Goal: Check status: Check status

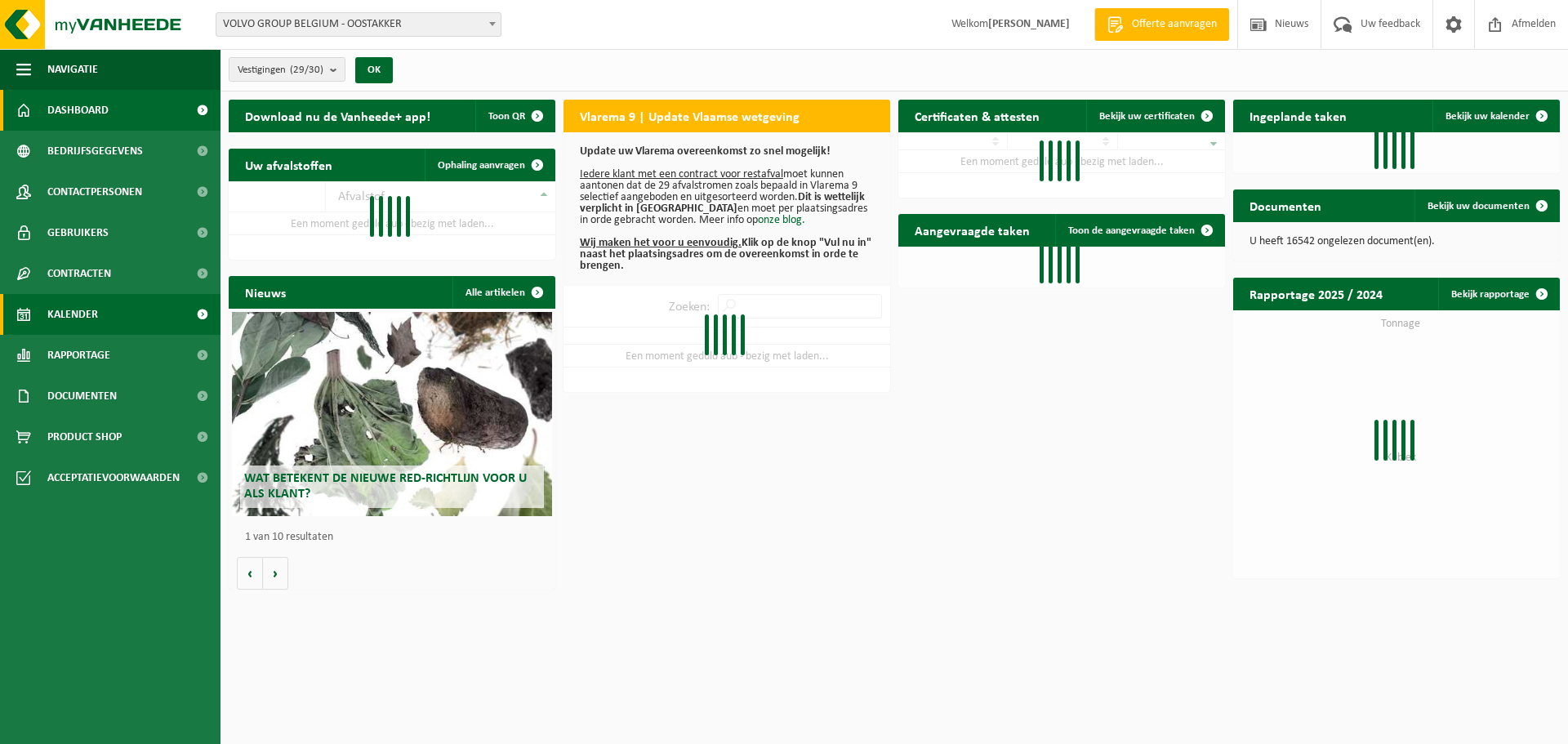
click at [70, 305] on span "Kalender" at bounding box center [72, 314] width 51 height 40
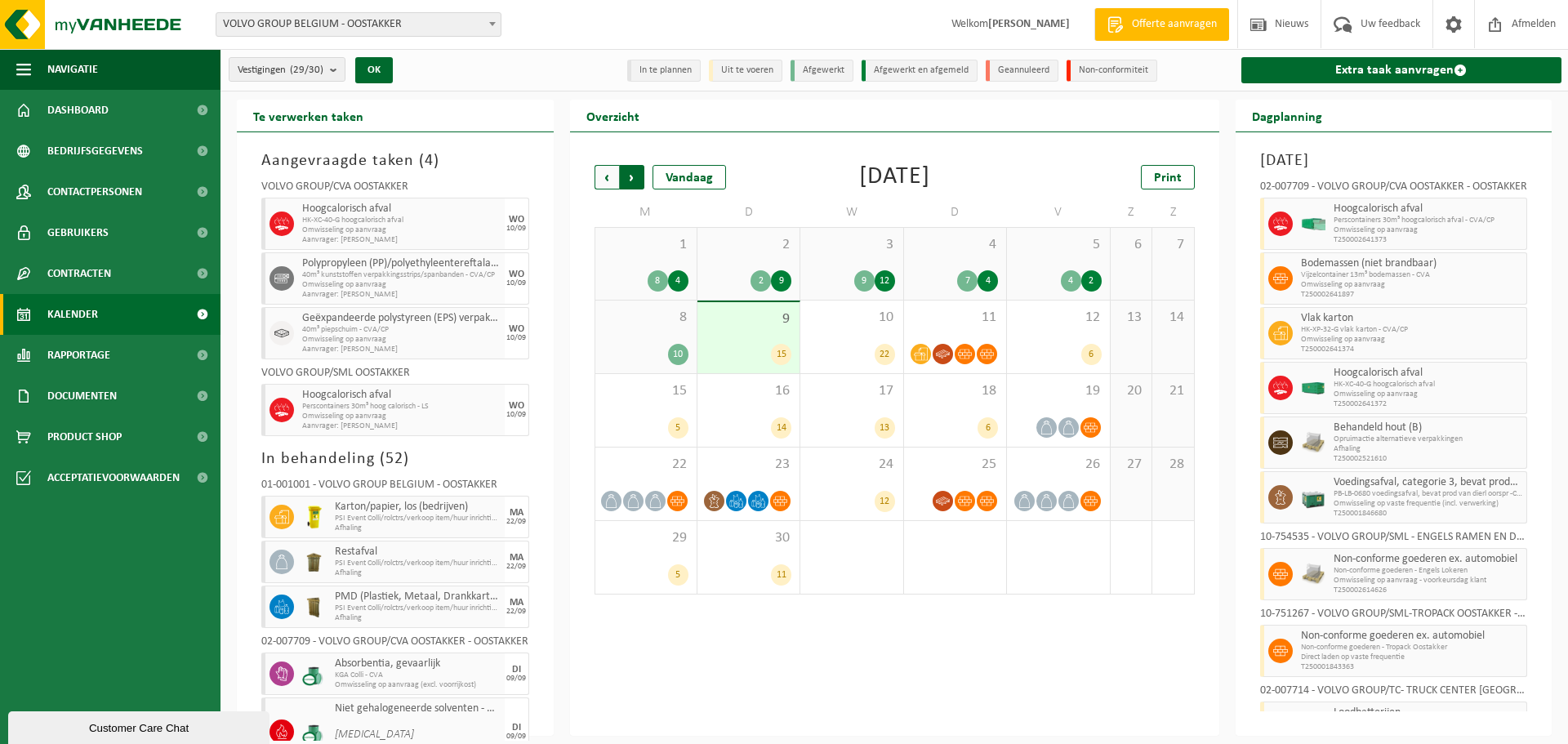
click at [611, 178] on span "Vorige" at bounding box center [607, 178] width 24 height 24
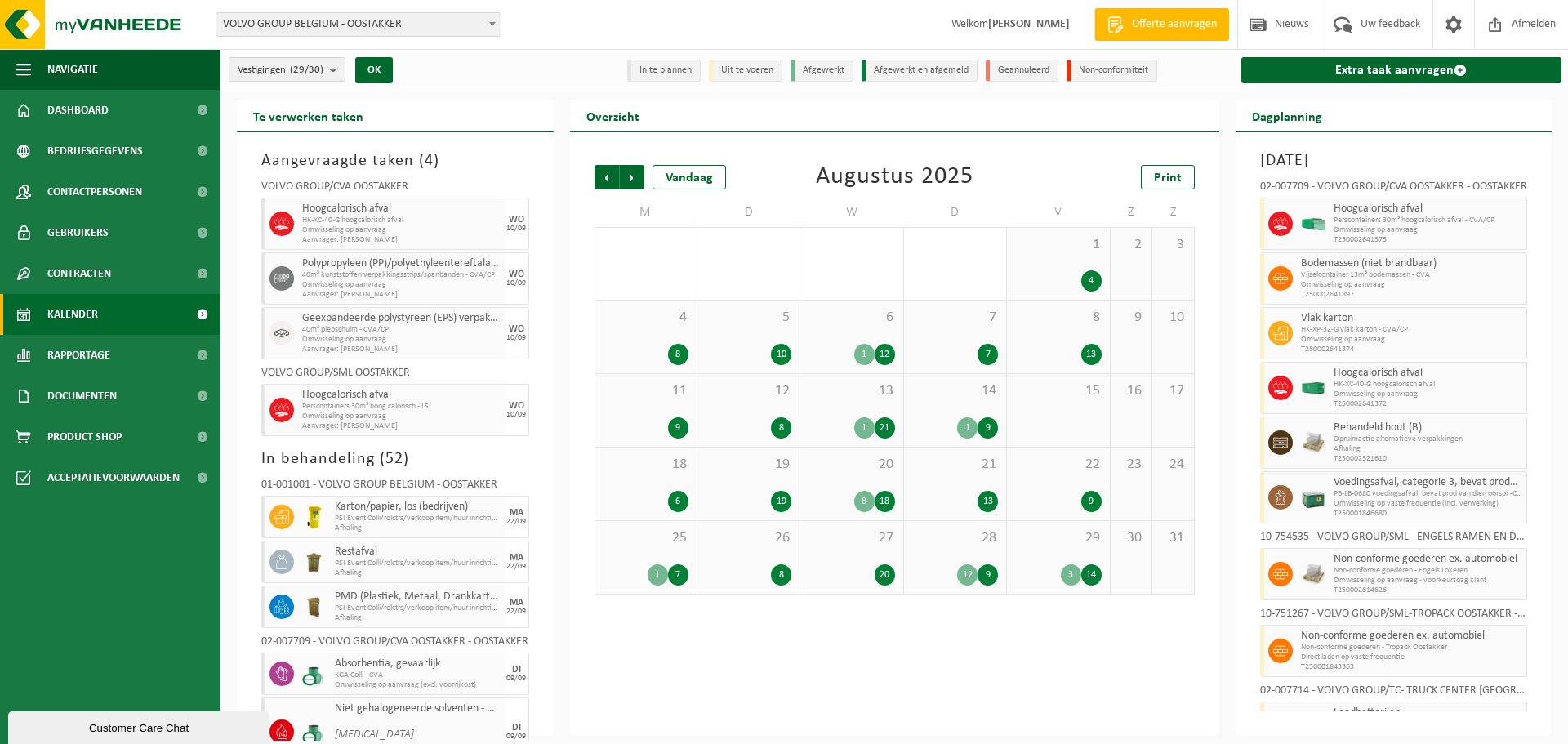
click at [611, 178] on span "Vorige" at bounding box center [607, 178] width 24 height 24
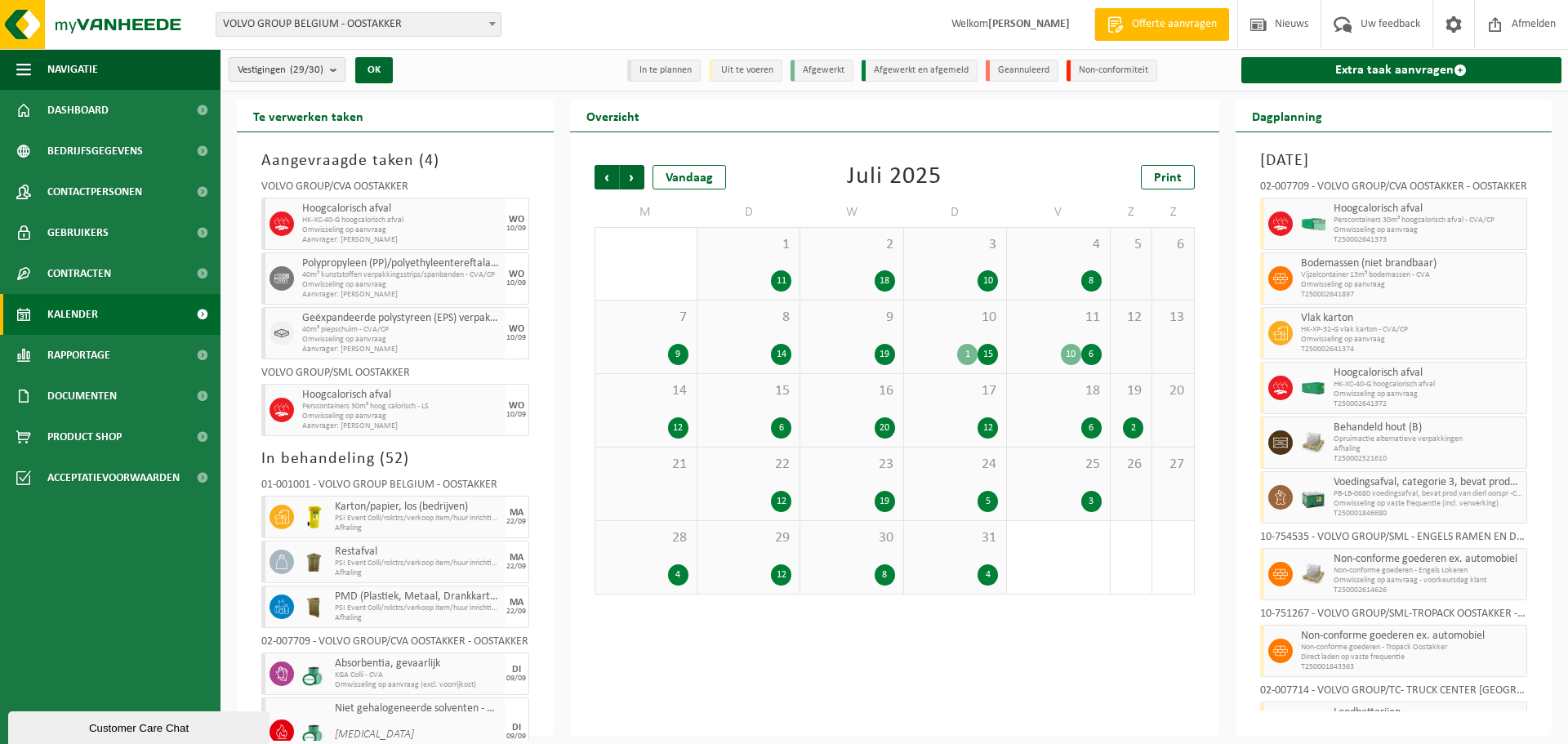
click at [331, 72] on button "Vestigingen (29/30)" at bounding box center [287, 70] width 116 height 24
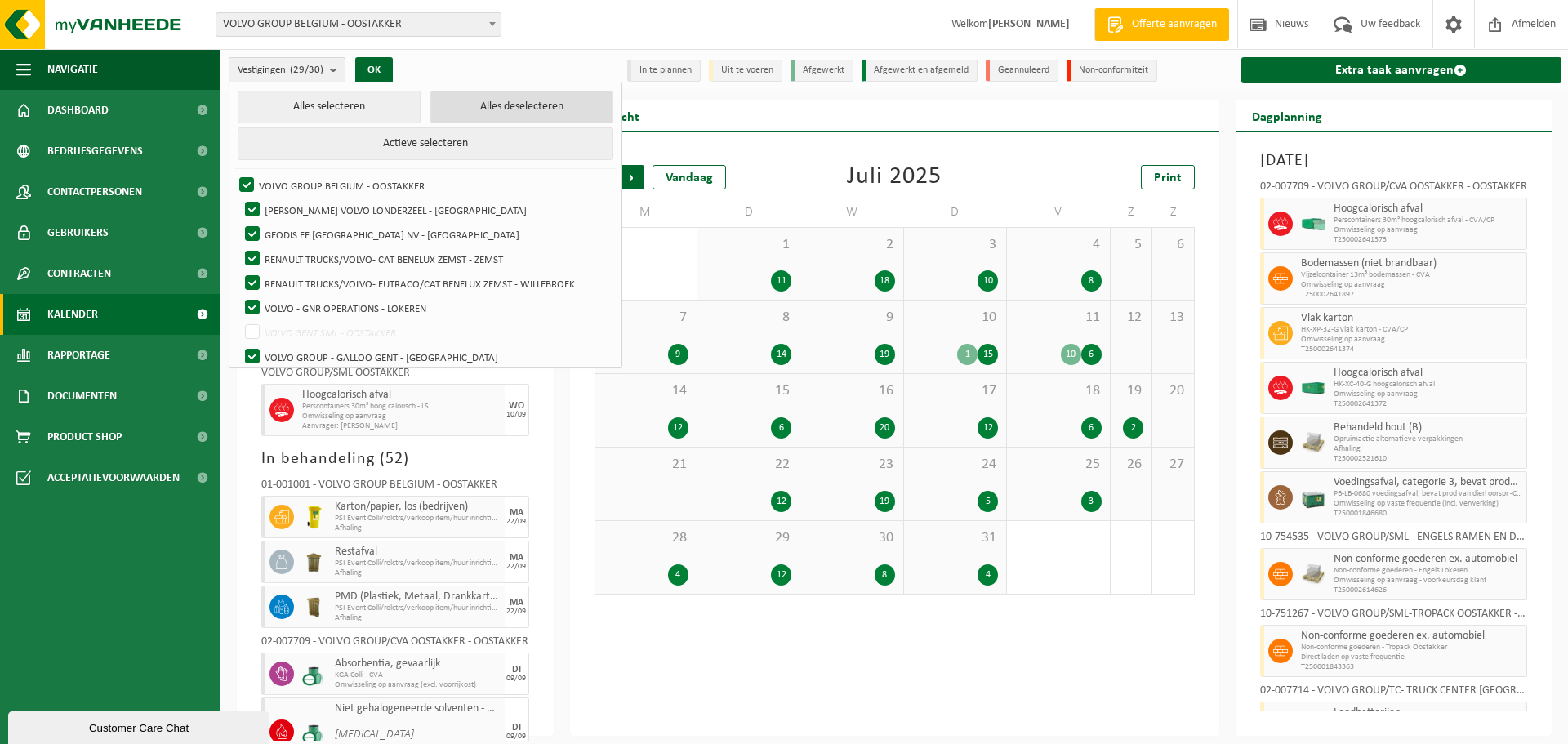
click at [486, 122] on button "Alles deselecteren" at bounding box center [521, 107] width 183 height 33
checkbox input "false"
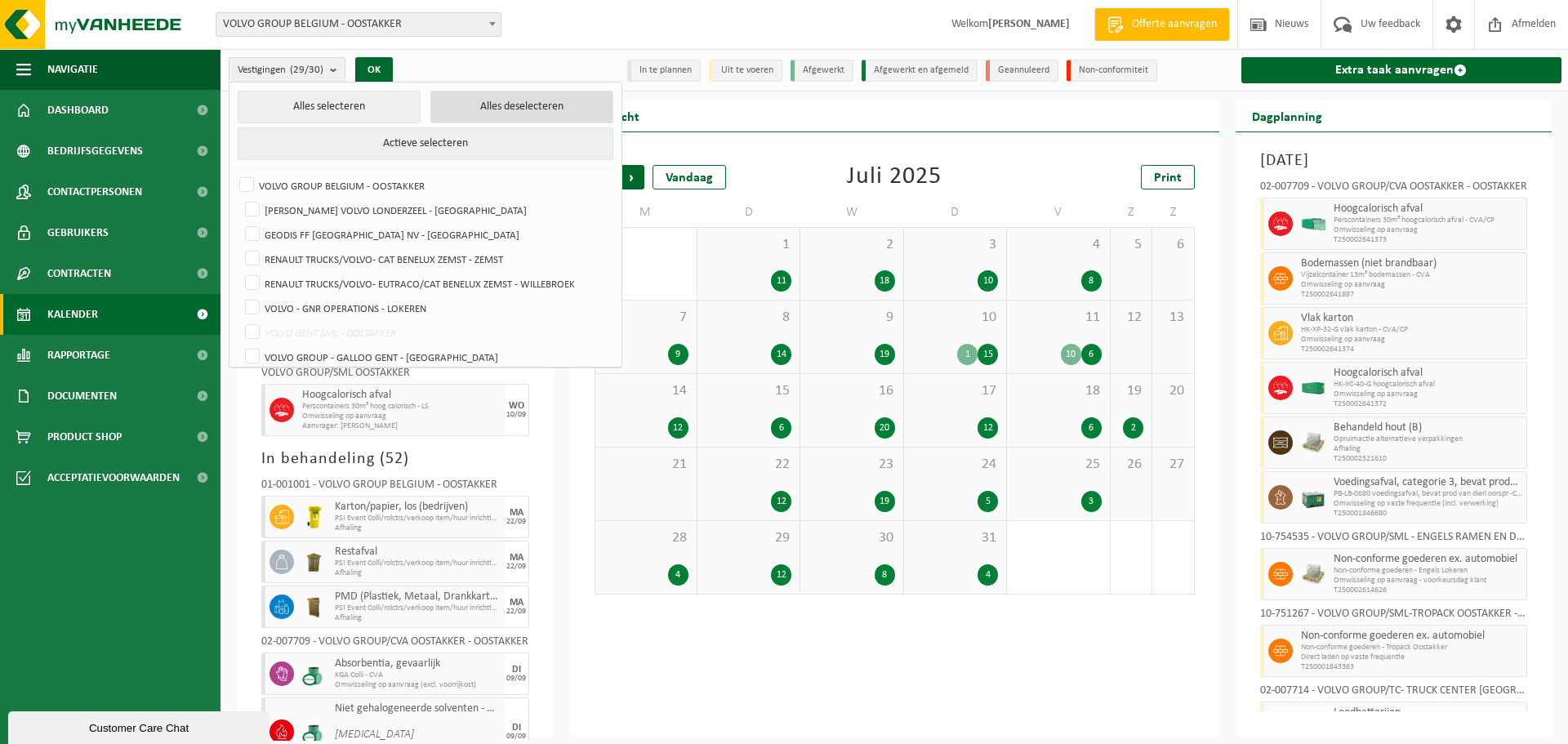
checkbox input "false"
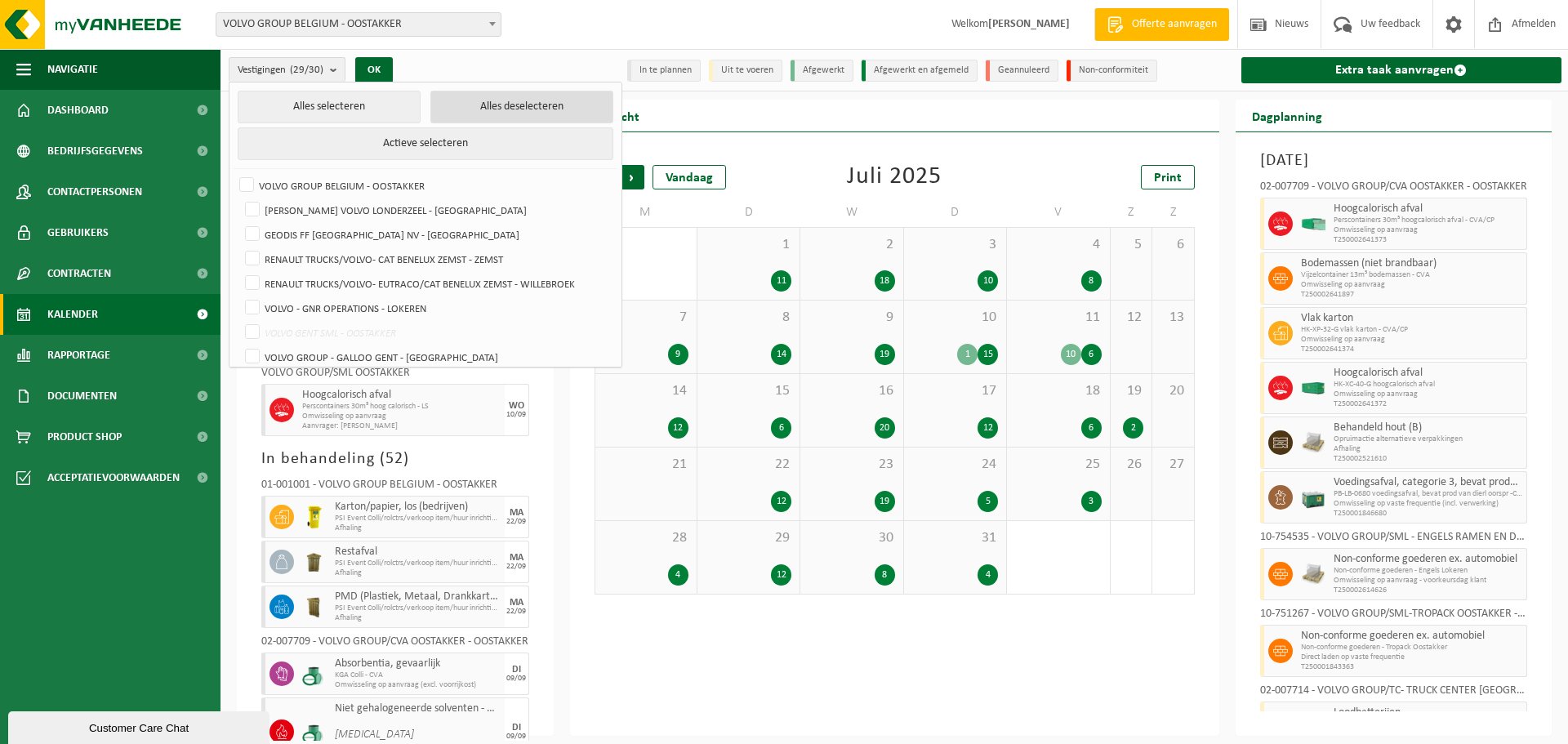
checkbox input "false"
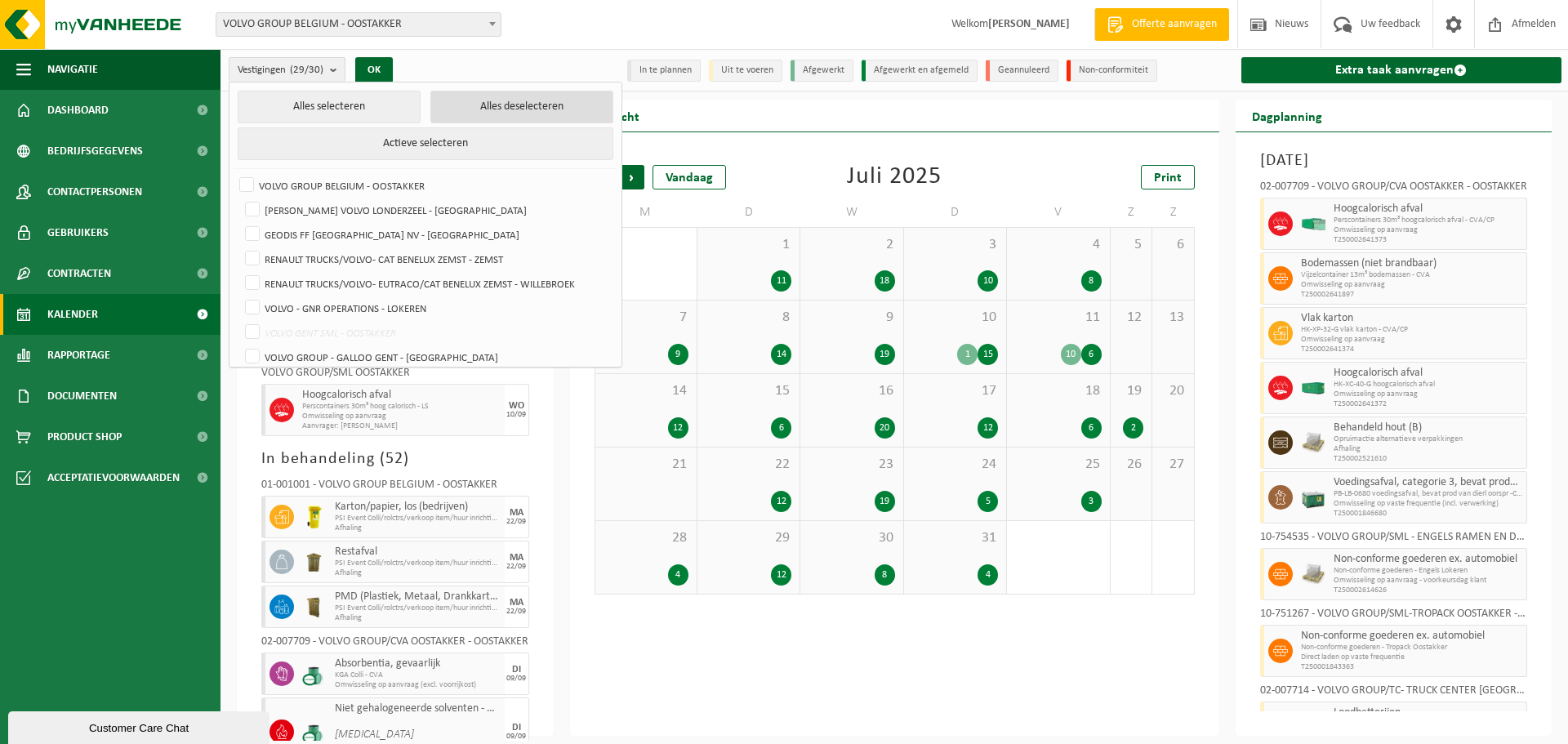
checkbox input "false"
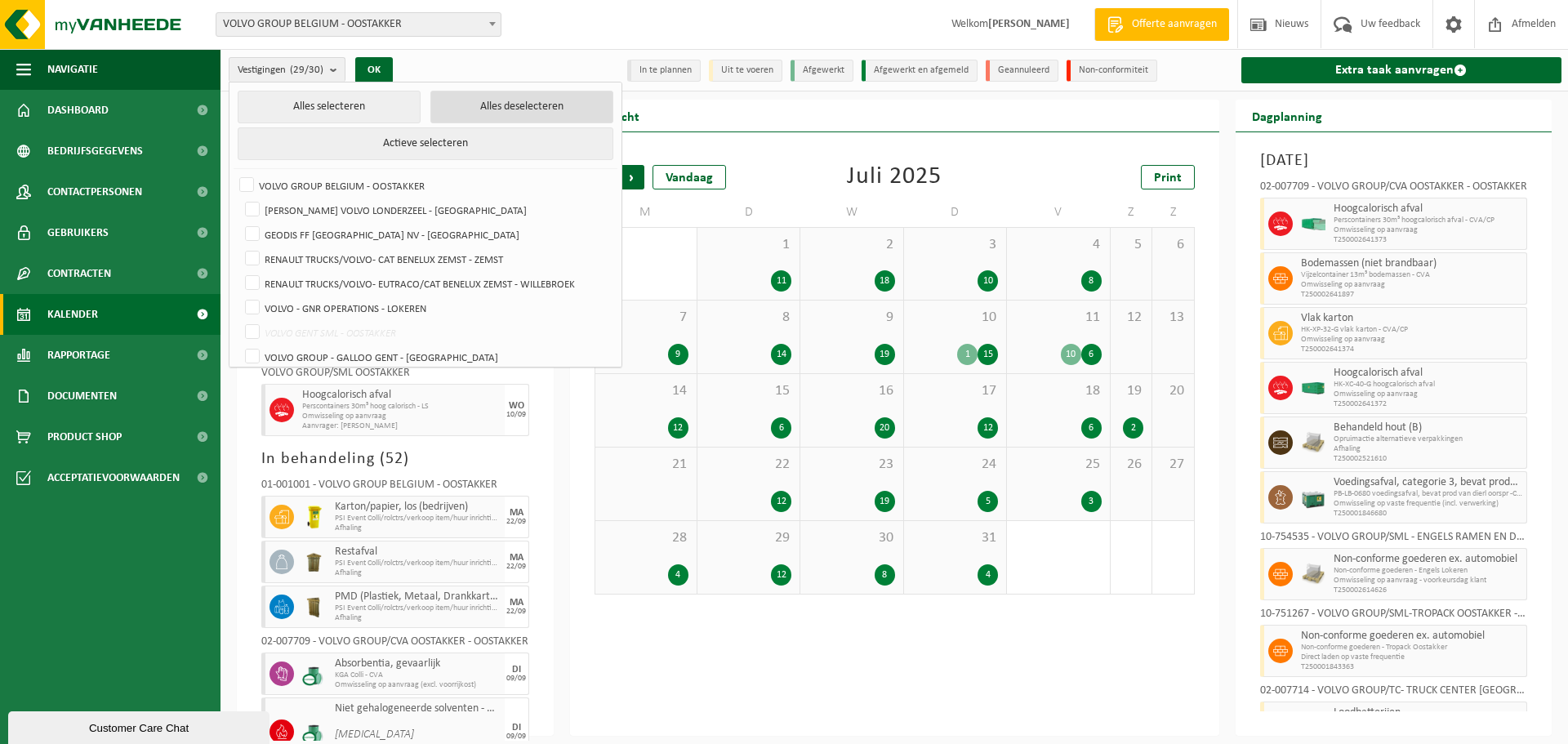
checkbox input "false"
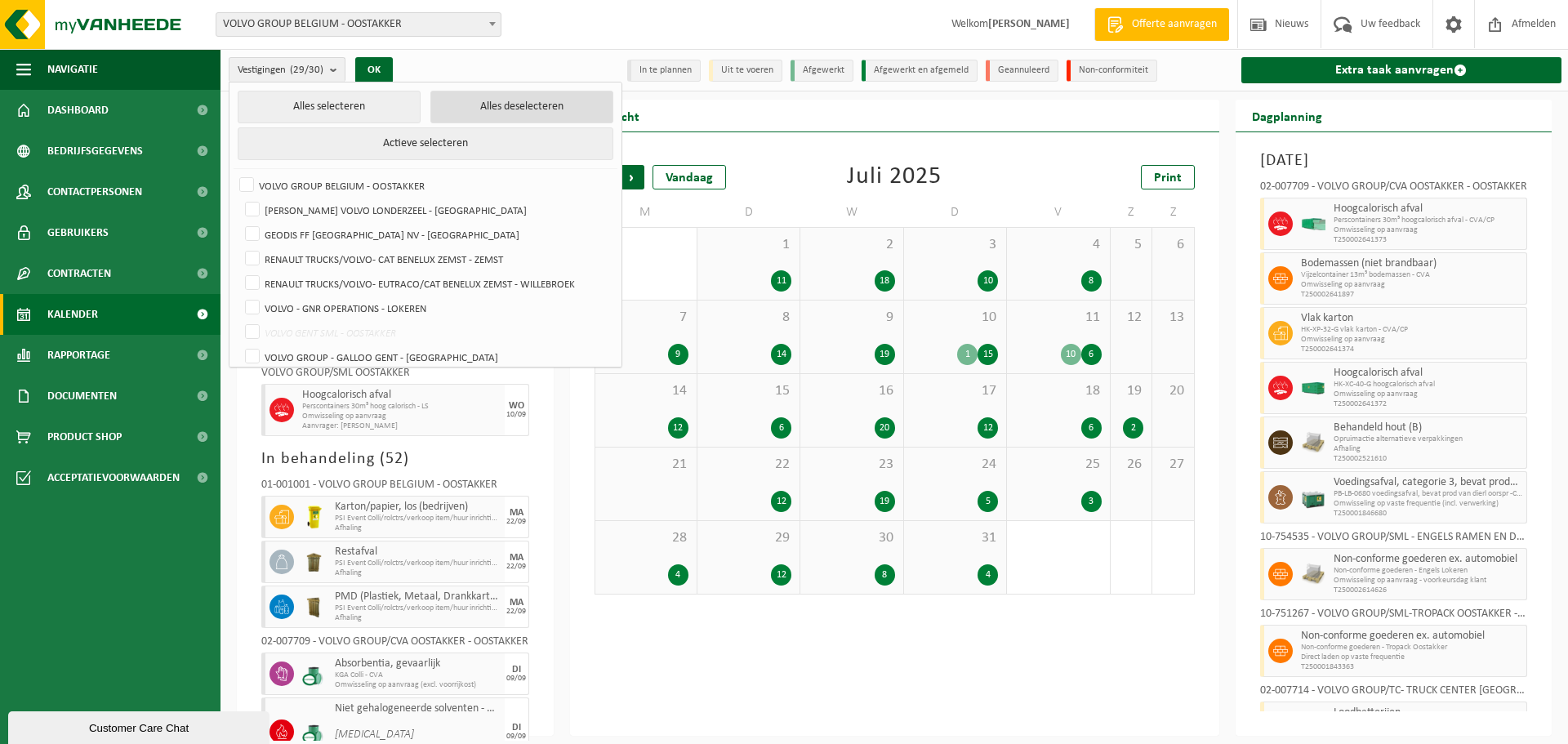
checkbox input "false"
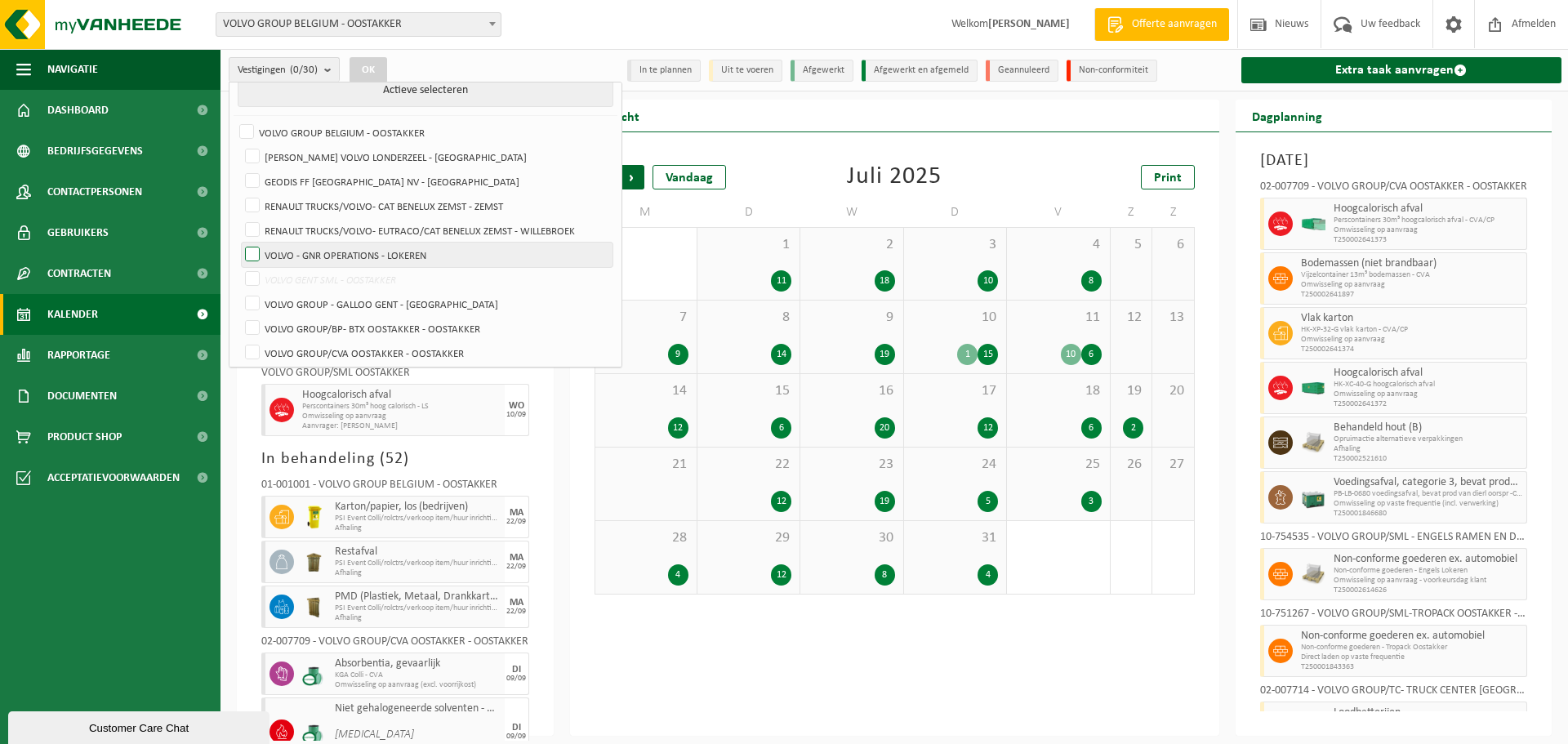
scroll to position [82, 0]
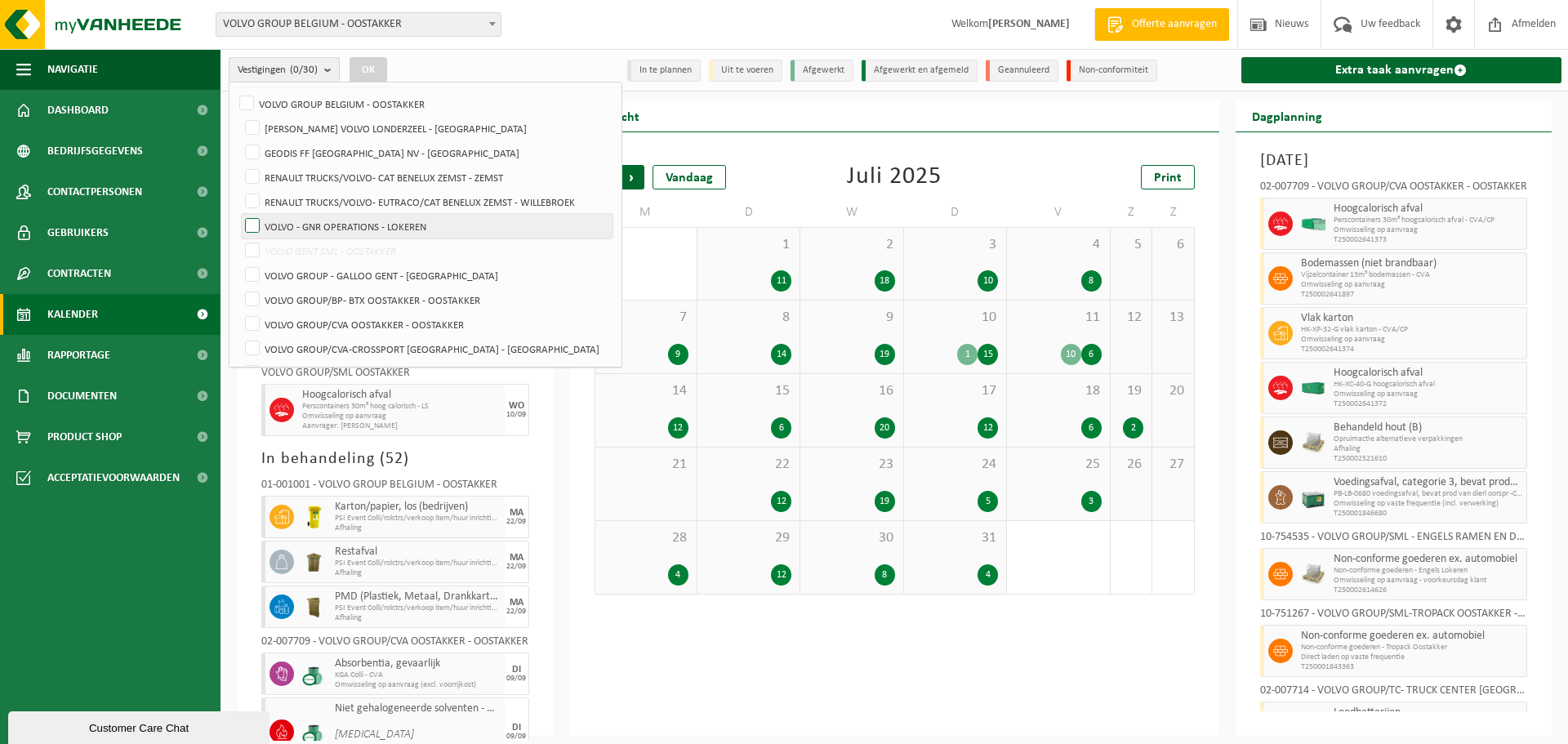
click at [334, 299] on label "VOLVO GROUP/BP- BTX OOSTAKKER - OOSTAKKER" at bounding box center [426, 300] width 371 height 24
click at [239, 287] on input "VOLVO GROUP/BP- BTX OOSTAKKER - OOSTAKKER" at bounding box center [238, 287] width 1 height 1
checkbox input "true"
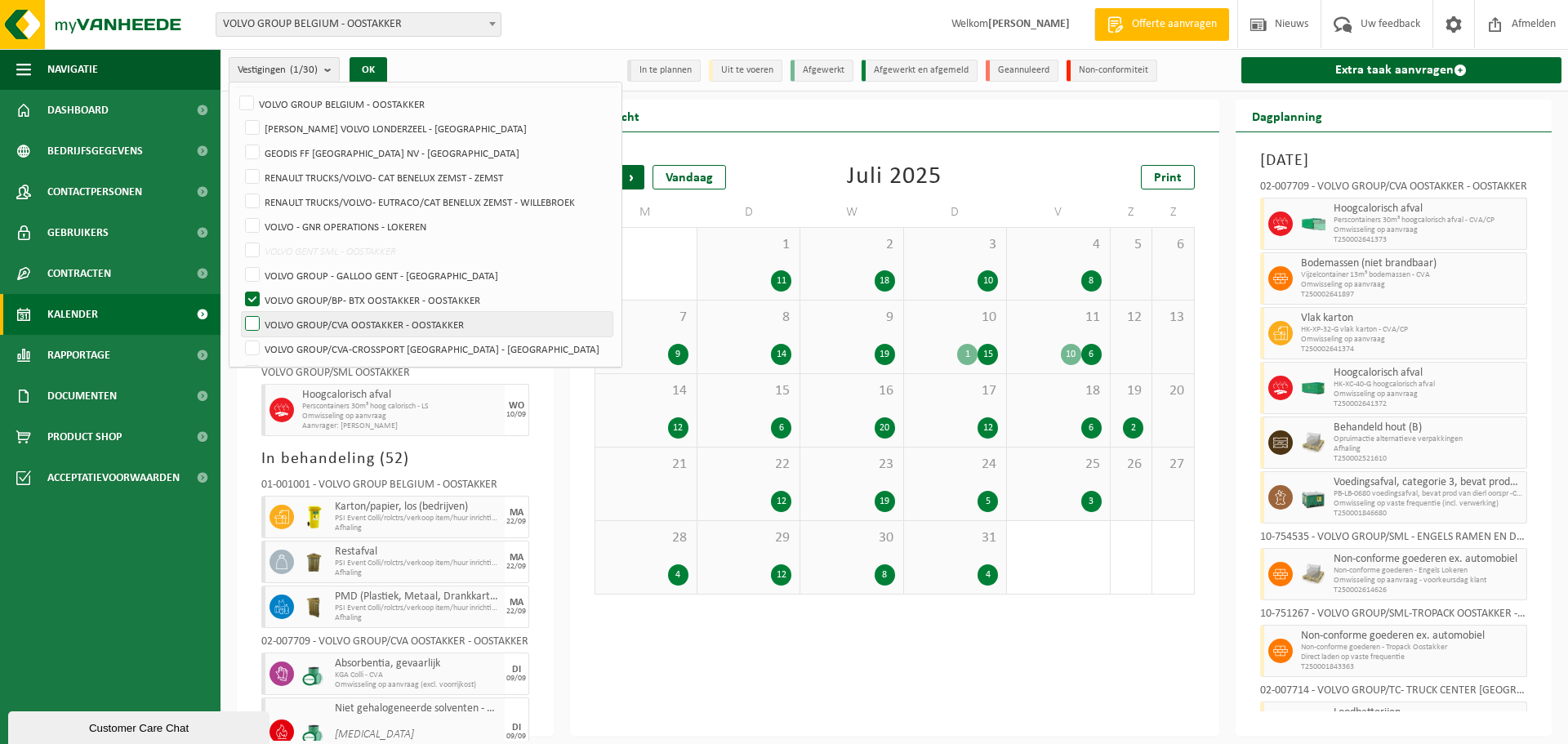
click at [339, 318] on label "VOLVO GROUP/CVA OOSTAKKER - OOSTAKKER" at bounding box center [426, 324] width 371 height 24
click at [239, 312] on input "VOLVO GROUP/CVA OOSTAKKER - OOSTAKKER" at bounding box center [238, 311] width 1 height 1
checkbox input "true"
click at [368, 57] on button "OK" at bounding box center [368, 70] width 38 height 26
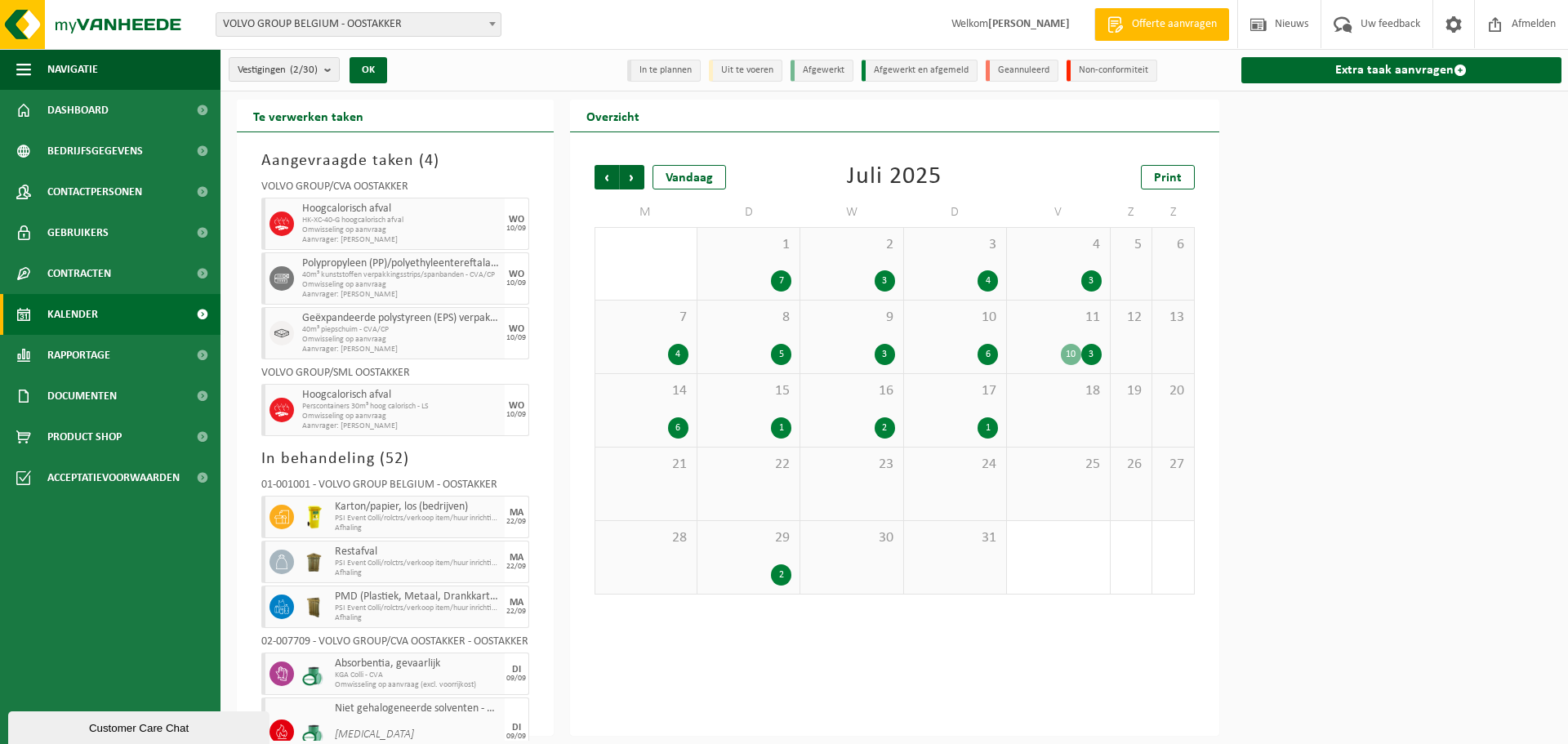
click at [1075, 346] on div "10" at bounding box center [1071, 354] width 21 height 22
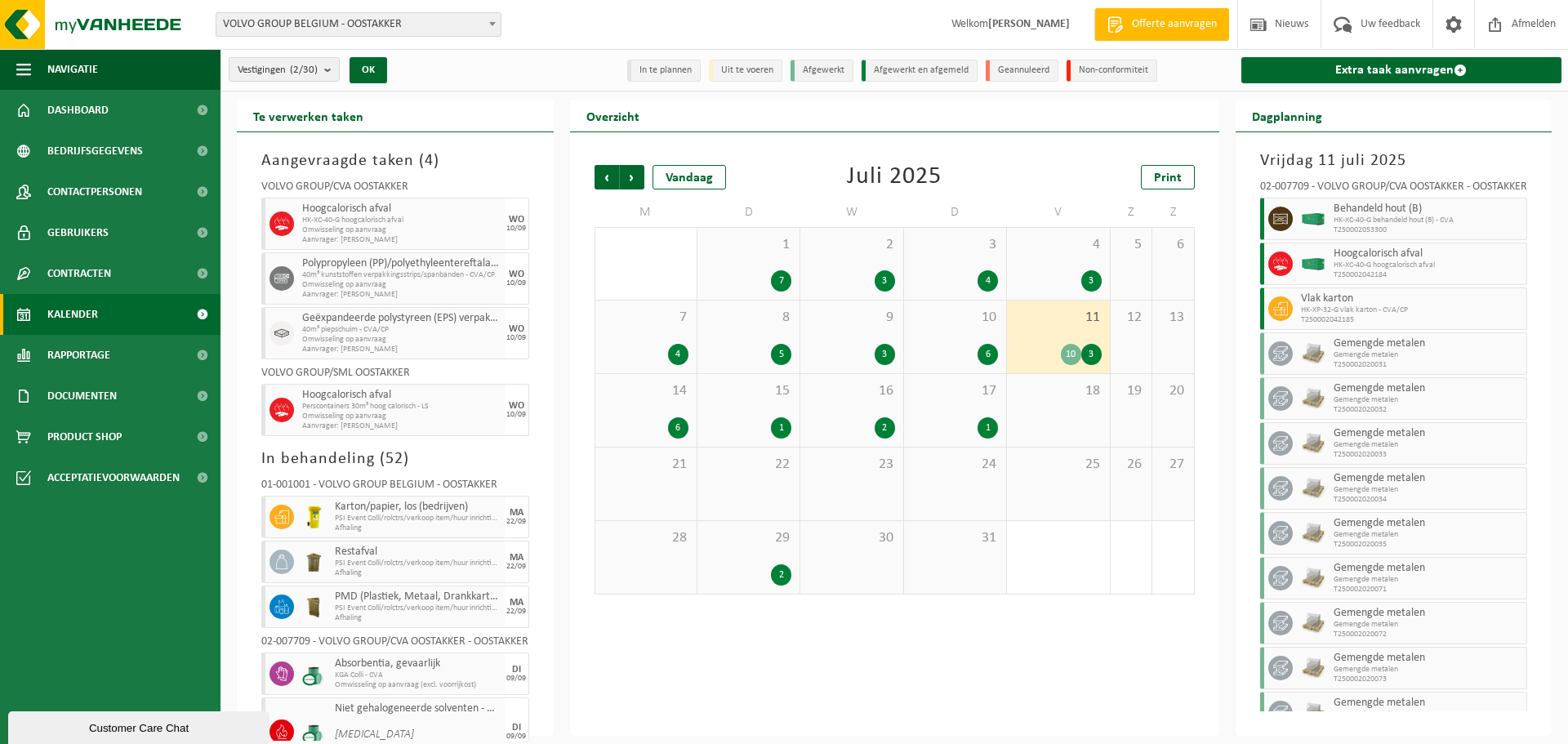
click at [1028, 190] on div "Vorige Volgende Vandaag [DATE] Print M D W D V Z Z 30 20 1 7 2 3 3 4 4 3 5 6 7 …" at bounding box center [895, 380] width 617 height 462
click at [976, 274] on div "4" at bounding box center [955, 281] width 85 height 22
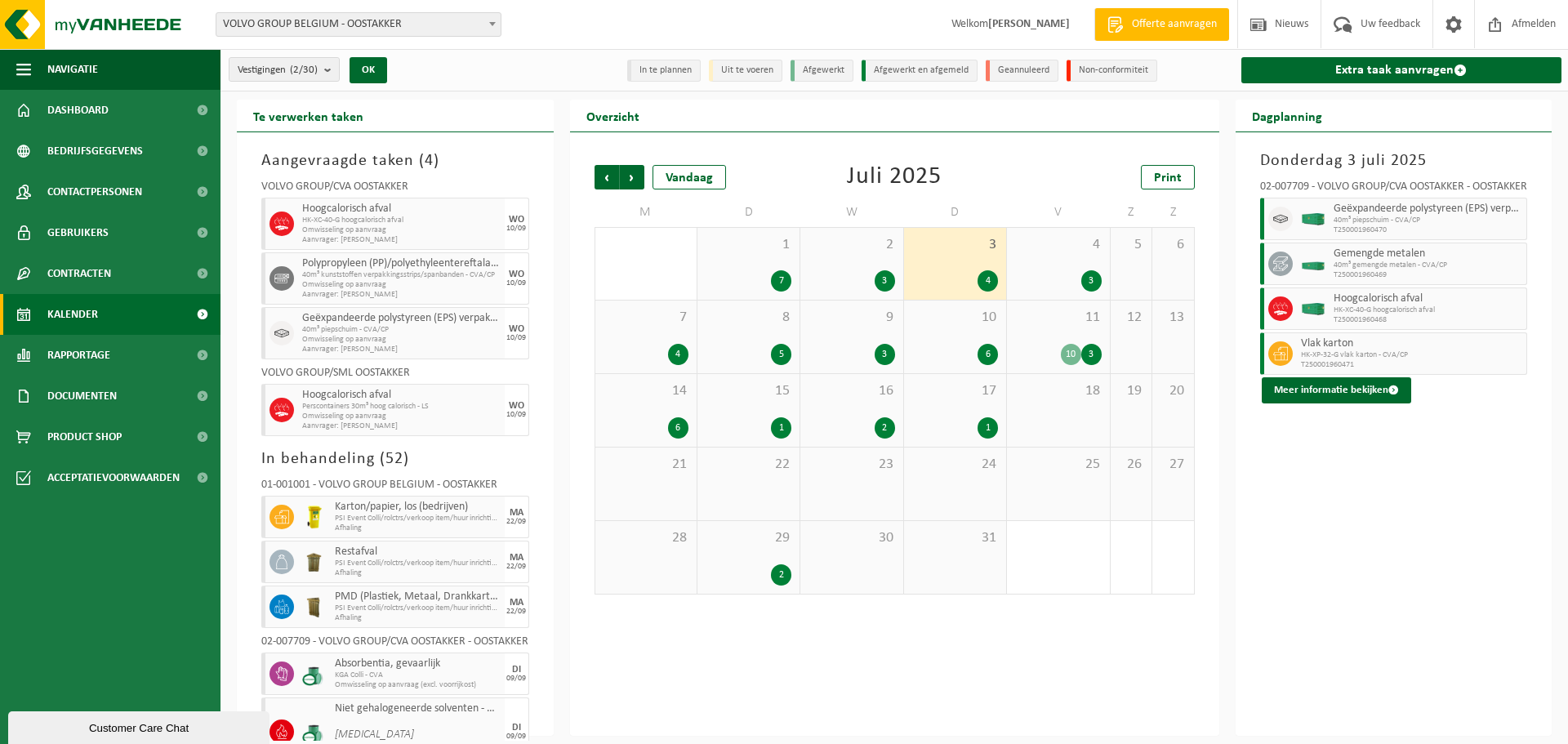
click at [1060, 349] on div "10 3" at bounding box center [1057, 354] width 85 height 22
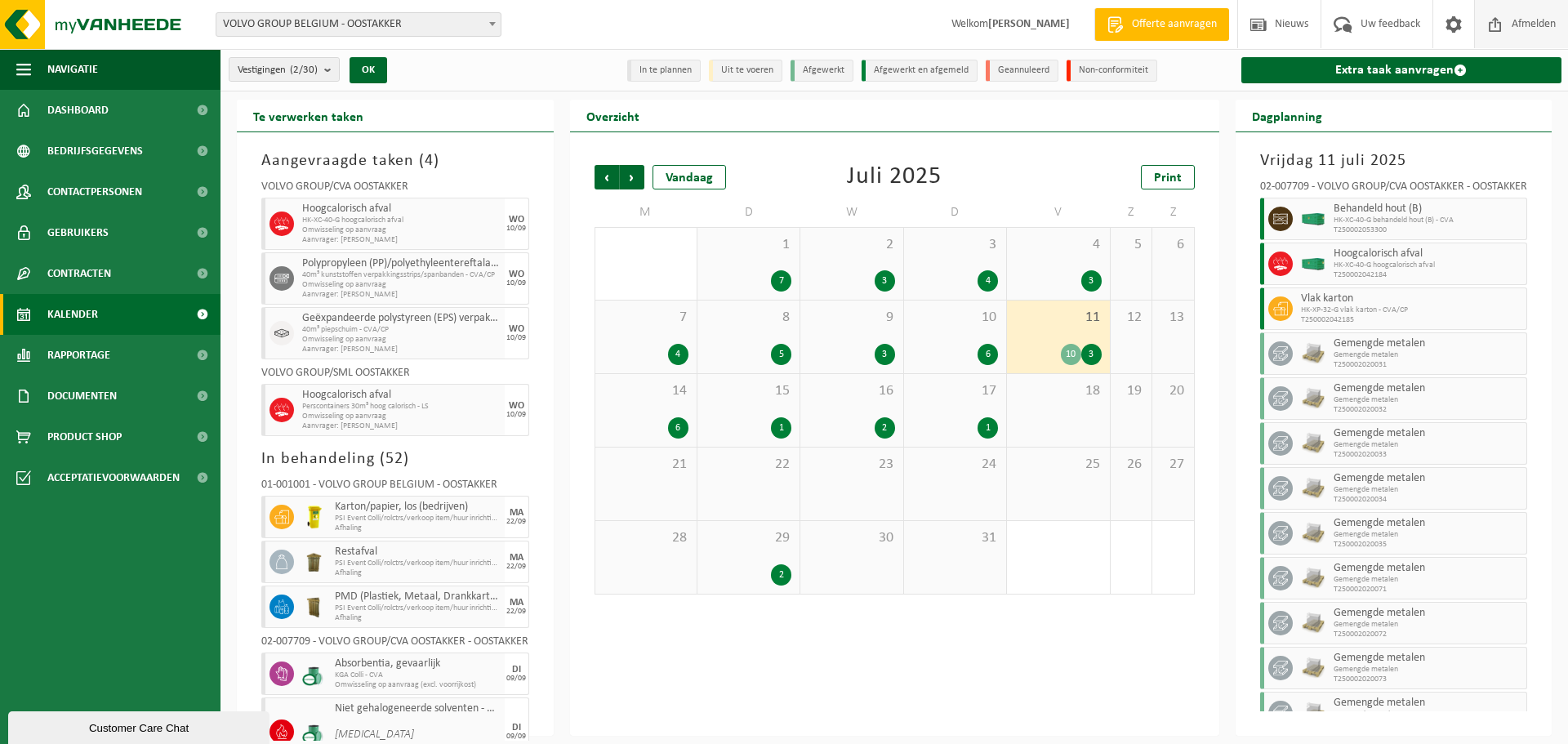
click at [1525, 24] on span "Afmelden" at bounding box center [1534, 23] width 53 height 48
